Goal: Task Accomplishment & Management: Complete application form

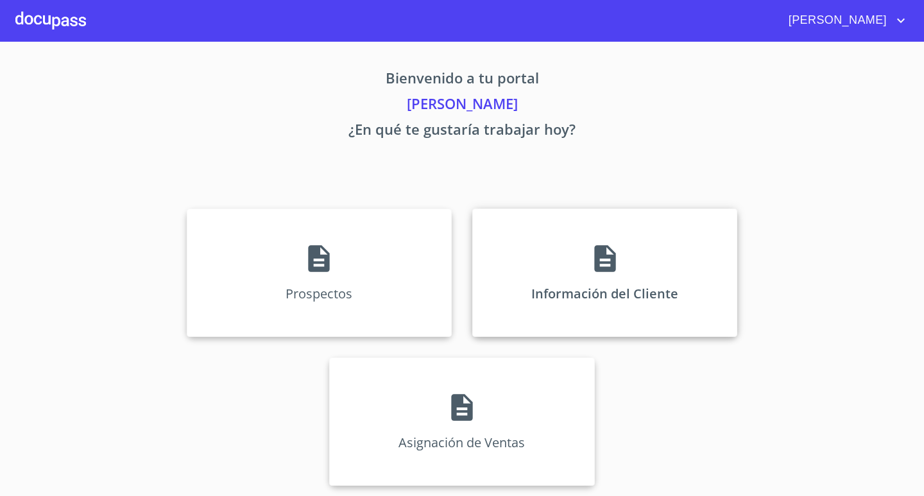
click at [626, 272] on div "Información del Cliente" at bounding box center [604, 272] width 265 height 128
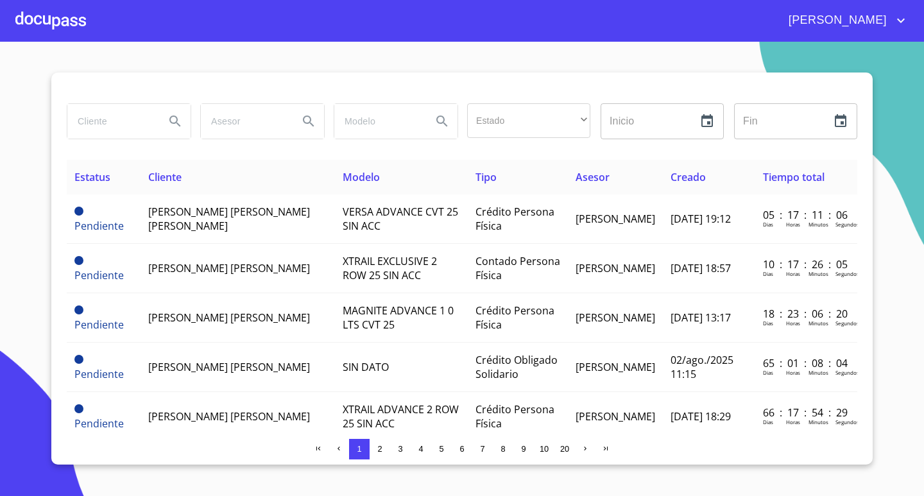
click at [119, 134] on input "search" at bounding box center [110, 121] width 87 height 35
type input "[PERSON_NAME]"
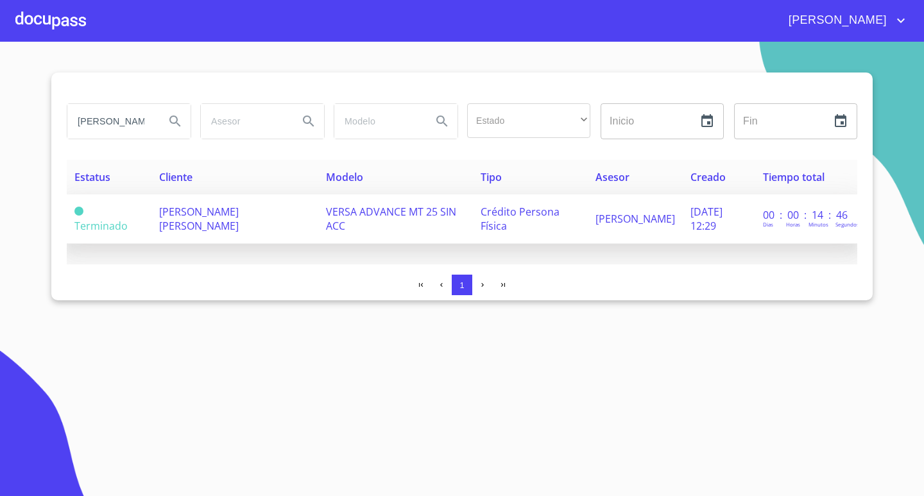
click at [228, 223] on td "[PERSON_NAME] [PERSON_NAME]" at bounding box center [234, 218] width 167 height 49
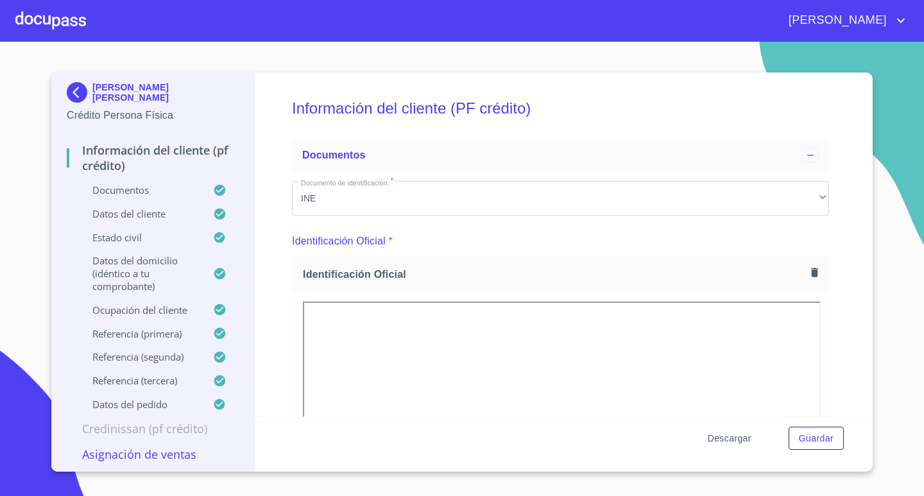
click at [739, 437] on span "Descargar" at bounding box center [730, 438] width 44 height 16
